Goal: Communication & Community: Answer question/provide support

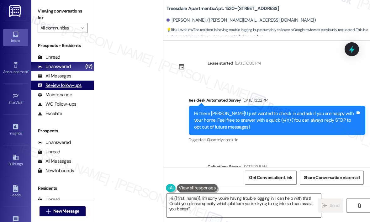
scroll to position [472, 0]
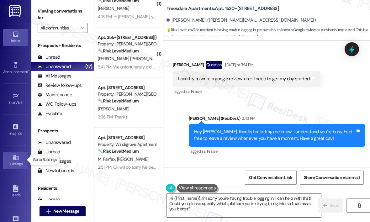
click at [20, 158] on link "Buildings" at bounding box center [15, 160] width 25 height 17
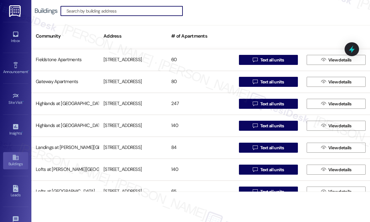
scroll to position [141, 0]
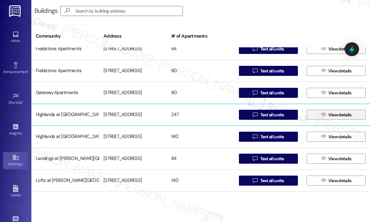
click at [315, 114] on button " View details" at bounding box center [336, 115] width 59 height 10
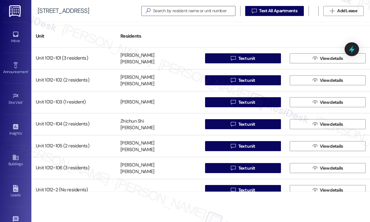
click at [282, 38] on div "Unit Residents" at bounding box center [200, 36] width 339 height 22
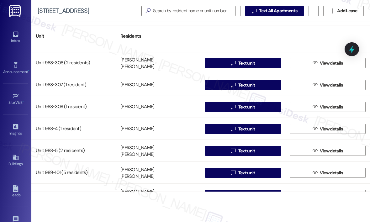
scroll to position [4861, 0]
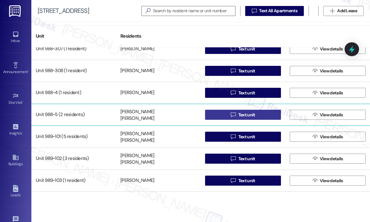
click at [265, 116] on button " Text unit" at bounding box center [243, 115] width 76 height 10
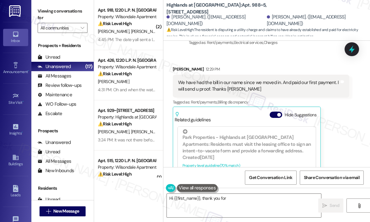
scroll to position [1062, 0]
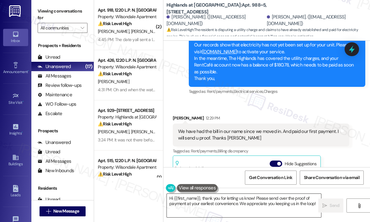
click at [257, 200] on textarea "Hi {{first_name}}, thank you for letting us know! Please send over the proof of…" at bounding box center [244, 206] width 154 height 24
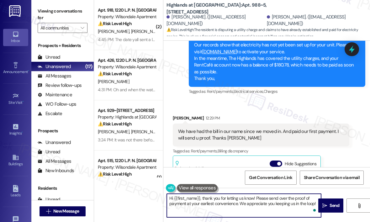
drag, startPoint x: 202, startPoint y: 199, endPoint x: 311, endPoint y: 199, distance: 109.5
click at [316, 204] on textarea "Hi {{first_name}}, thank you for letting us know! Please send over the proof of…" at bounding box center [244, 206] width 154 height 24
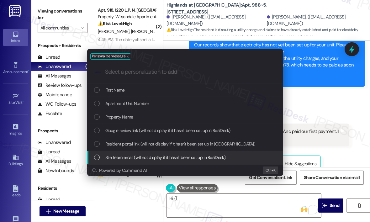
click at [224, 196] on div "Personalize message .cls-1{fill:#0a055f;}.cls-2{fill:#0cc4c4;} resideskLogoBlue…" at bounding box center [185, 111] width 370 height 222
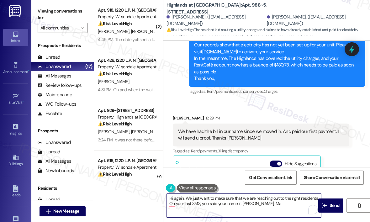
click at [172, 201] on textarea "Hi again. We just want to make sure that we are reaching out to the right resid…" at bounding box center [244, 206] width 154 height 24
click at [172, 203] on textarea "Hi again. We just want to make sure that we are reaching out to the right resid…" at bounding box center [244, 206] width 154 height 24
click at [278, 202] on textarea "Hi again. We just want to make sure that we are reaching out to the right resid…" at bounding box center [244, 206] width 154 height 24
type textarea "Hi again. We just want to make sure that we are reaching out to the right resid…"
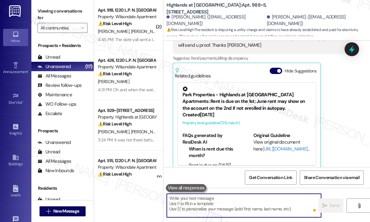
scroll to position [1156, 0]
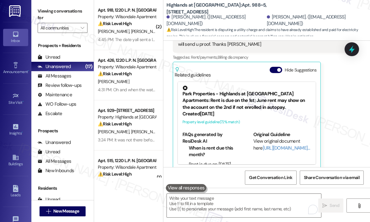
click at [349, 68] on div "Received via SMS [PERSON_NAME] 12:29 PM We have had the bill in our name since …" at bounding box center [261, 95] width 186 height 158
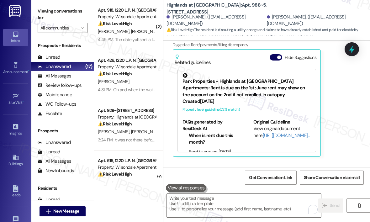
scroll to position [1119, 0]
